Goal: Browse casually

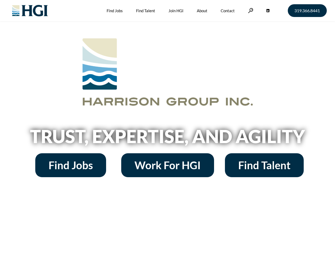
click at [168, 127] on h2 "Trust, Expertise, and Agility" at bounding box center [167, 136] width 303 height 18
click at [250, 10] on link at bounding box center [250, 10] width 5 height 5
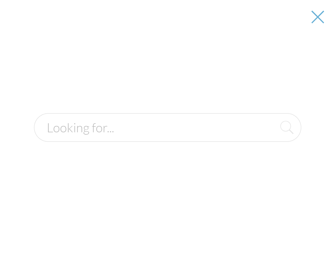
click at [168, 138] on h2 "Trust, Expertise, and Agility" at bounding box center [167, 136] width 303 height 18
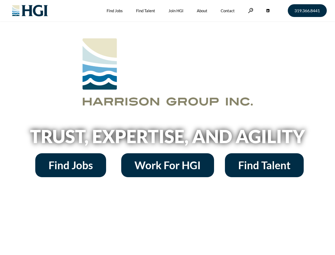
click at [168, 127] on h2 "Trust, Expertise, and Agility" at bounding box center [167, 136] width 303 height 18
click at [250, 10] on link at bounding box center [250, 10] width 5 height 5
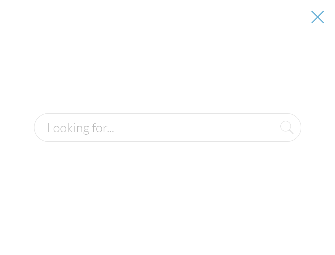
click at [168, 138] on h2 "Trust, Expertise, and Agility" at bounding box center [167, 136] width 303 height 18
